Goal: Information Seeking & Learning: Learn about a topic

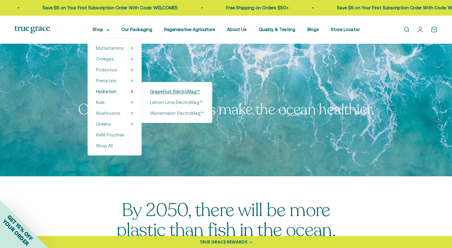
click at [195, 93] on span "Grapefruit ElectroMag™" at bounding box center [175, 91] width 50 height 5
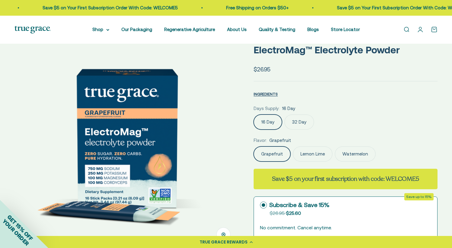
scroll to position [43, 0]
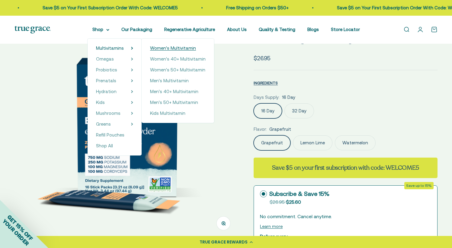
click at [161, 50] on span "Women's Multivitamin" at bounding box center [173, 48] width 46 height 5
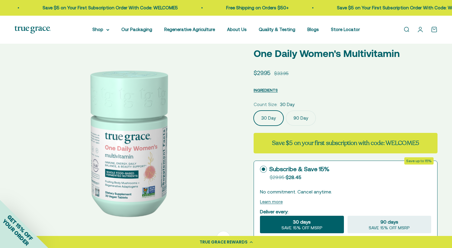
scroll to position [31, 0]
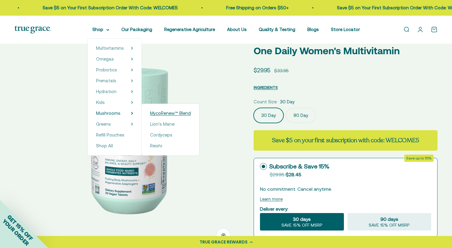
click at [162, 113] on span "MycoRenew™ Blend" at bounding box center [170, 113] width 41 height 5
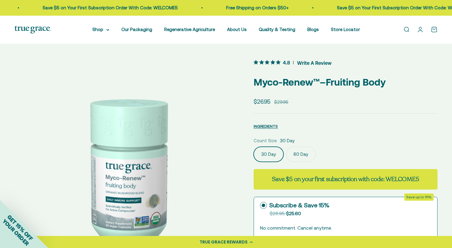
scroll to position [4, 0]
